Goal: Use online tool/utility: Utilize a website feature to perform a specific function

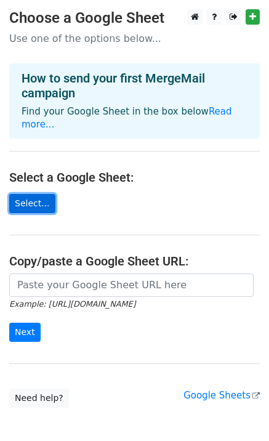
click at [25, 194] on link "Select..." at bounding box center [32, 203] width 46 height 19
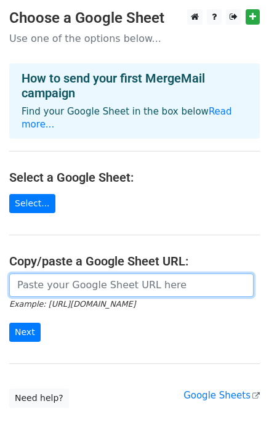
click at [62, 277] on input "url" at bounding box center [131, 284] width 245 height 23
paste input "https://docs.google.com/spreadsheets/d/1VYliirtXlmlTPNltIziKbRTIpxg0rM7gl_jc9Hm…"
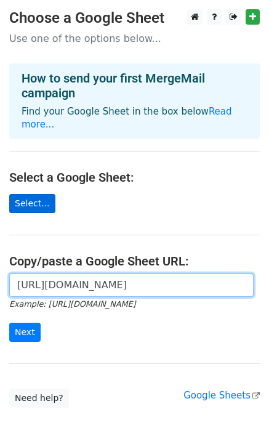
type input "https://docs.google.com/spreadsheets/d/1VYliirtXlmlTPNltIziKbRTIpxg0rM7gl_jc9Hm…"
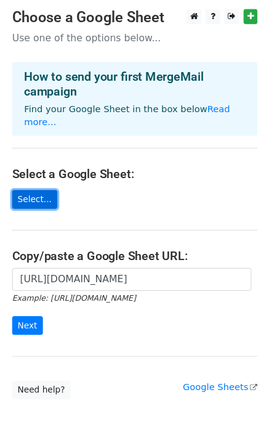
scroll to position [0, 0]
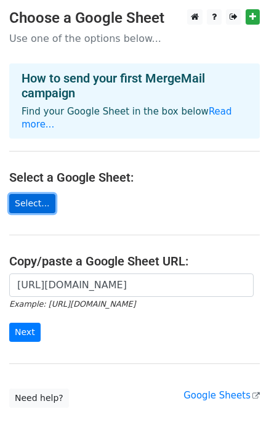
click at [39, 194] on link "Select..." at bounding box center [32, 203] width 46 height 19
click at [23, 194] on link "Select..." at bounding box center [32, 203] width 46 height 19
click at [33, 194] on link "Select..." at bounding box center [32, 203] width 46 height 19
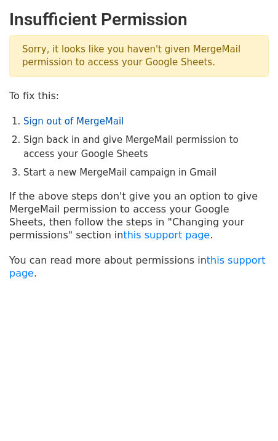
click at [60, 122] on link "Sign out of MergeMail" at bounding box center [73, 121] width 100 height 11
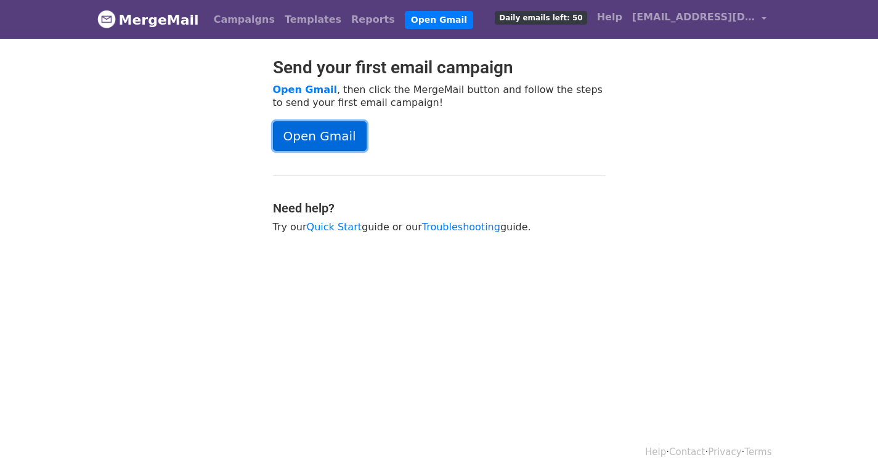
click at [304, 131] on link "Open Gmail" at bounding box center [320, 136] width 94 height 30
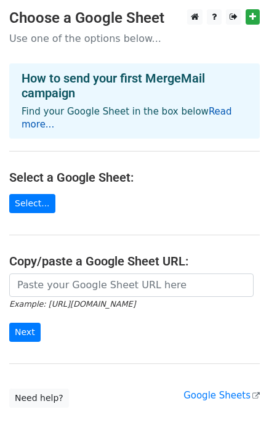
click at [212, 107] on link "Read more..." at bounding box center [127, 118] width 211 height 24
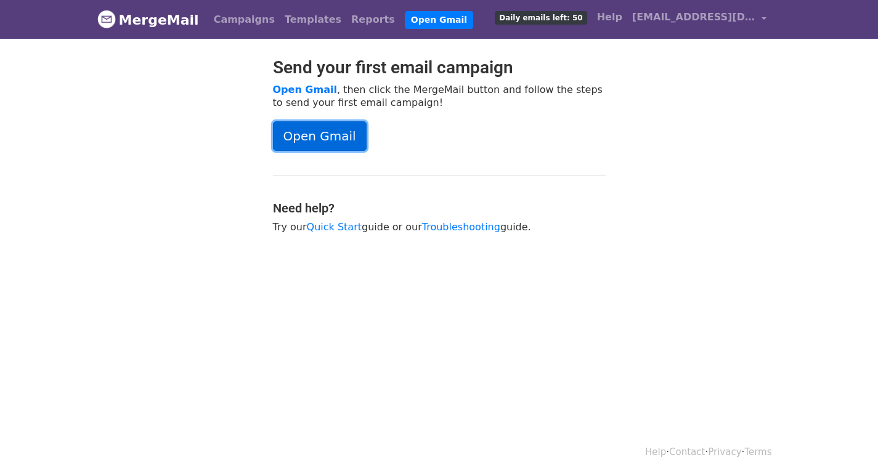
click at [333, 142] on link "Open Gmail" at bounding box center [320, 136] width 94 height 30
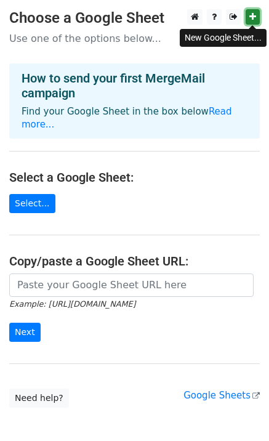
click at [252, 15] on icon at bounding box center [252, 16] width 7 height 9
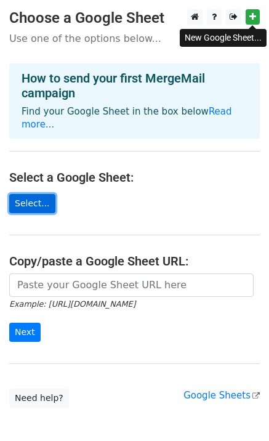
click at [27, 194] on link "Select..." at bounding box center [32, 203] width 46 height 19
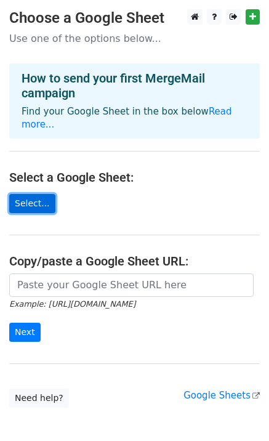
click at [43, 194] on link "Select..." at bounding box center [32, 203] width 46 height 19
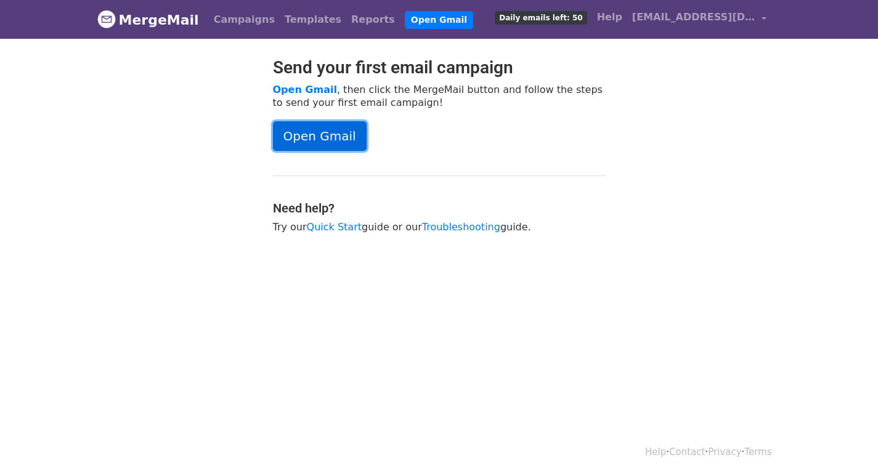
click at [339, 134] on link "Open Gmail" at bounding box center [320, 136] width 94 height 30
